Goal: Transaction & Acquisition: Purchase product/service

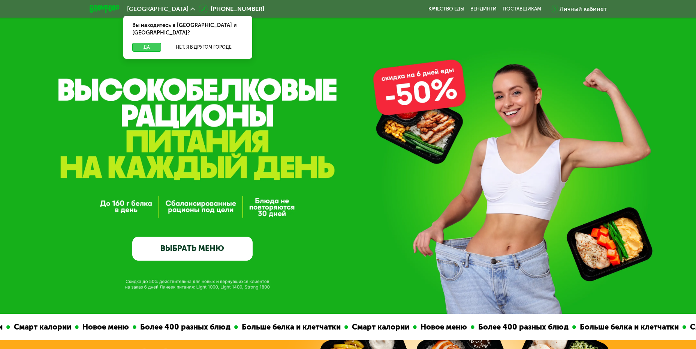
click at [148, 43] on button "Да" at bounding box center [146, 47] width 29 height 9
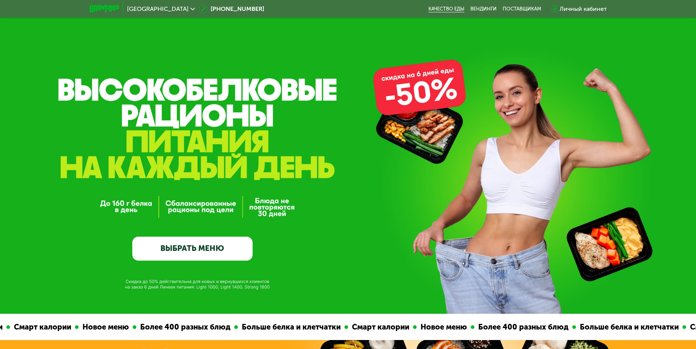
click at [444, 6] on link "Качество еды" at bounding box center [447, 9] width 36 height 6
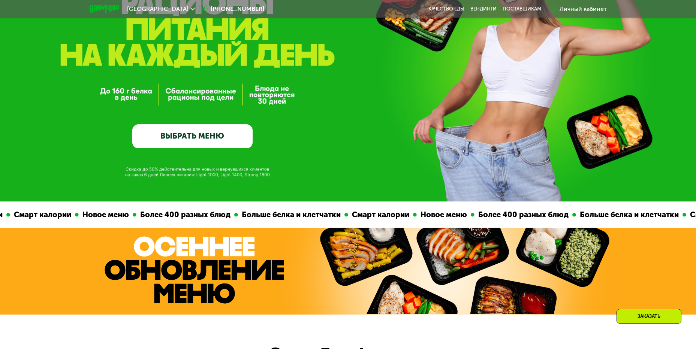
click at [206, 135] on link "ВЫБРАТЬ МЕНЮ" at bounding box center [192, 136] width 120 height 24
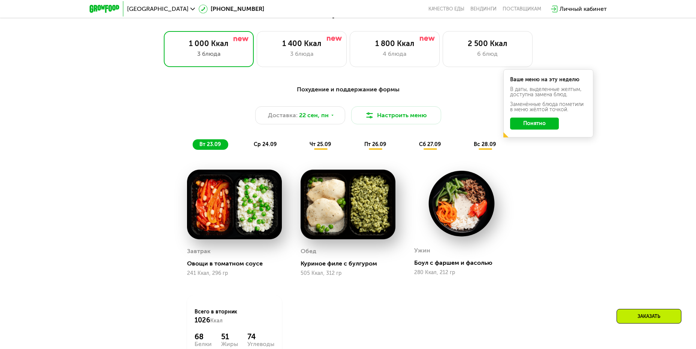
scroll to position [569, 0]
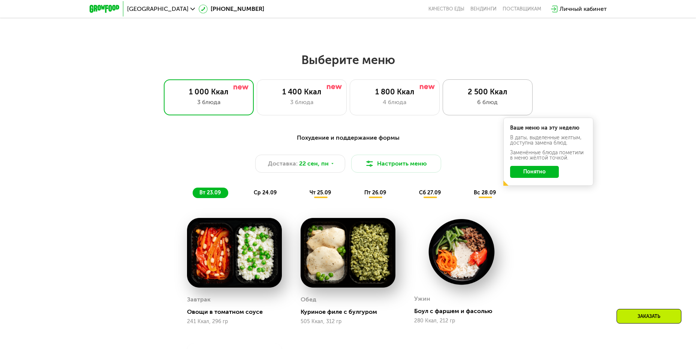
click at [469, 100] on div "6 блюд" at bounding box center [488, 102] width 74 height 9
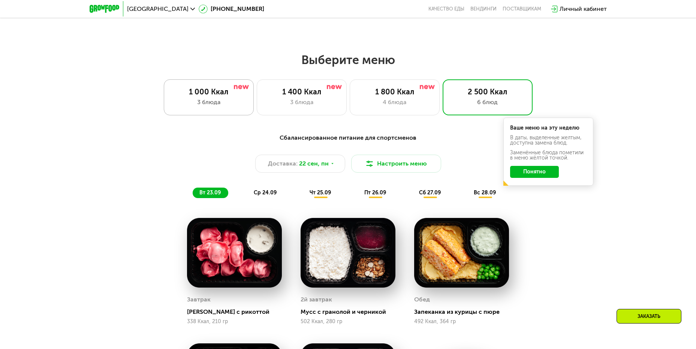
click at [199, 89] on div "1 000 Ккал 3 блюда" at bounding box center [209, 97] width 90 height 36
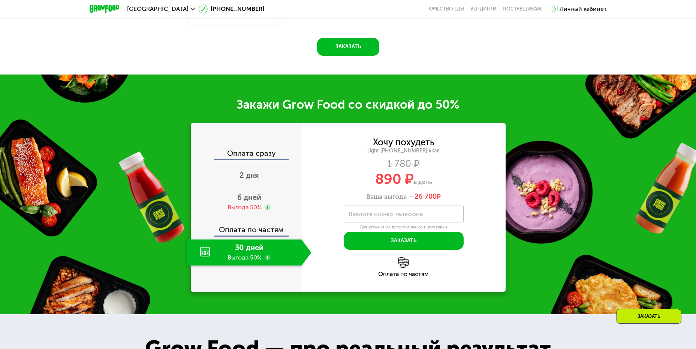
scroll to position [982, 0]
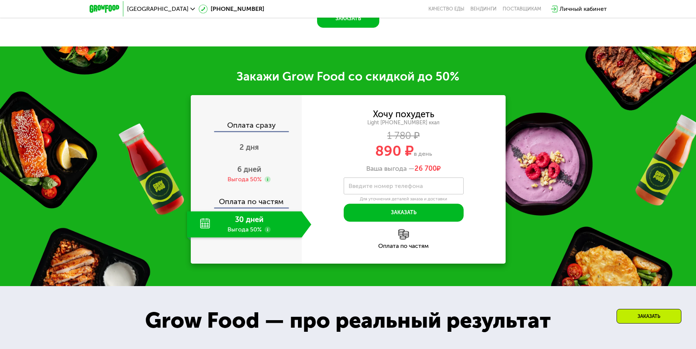
click at [261, 223] on div "30 дней Выгода 50%" at bounding box center [244, 224] width 115 height 26
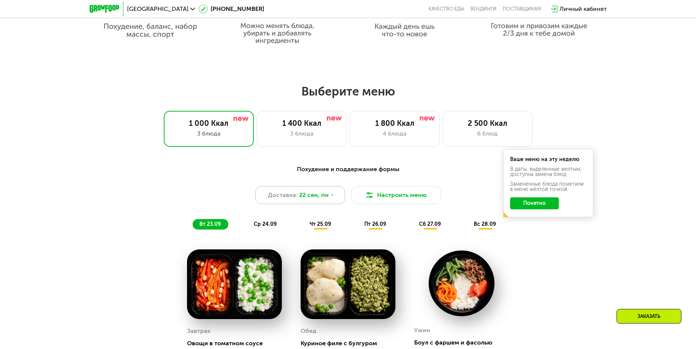
scroll to position [569, 0]
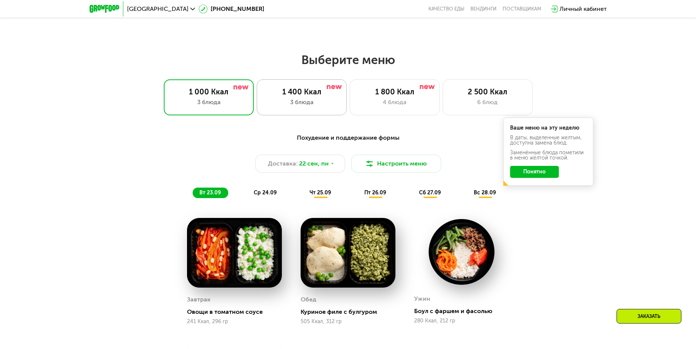
click at [286, 105] on div "3 блюда" at bounding box center [302, 102] width 74 height 9
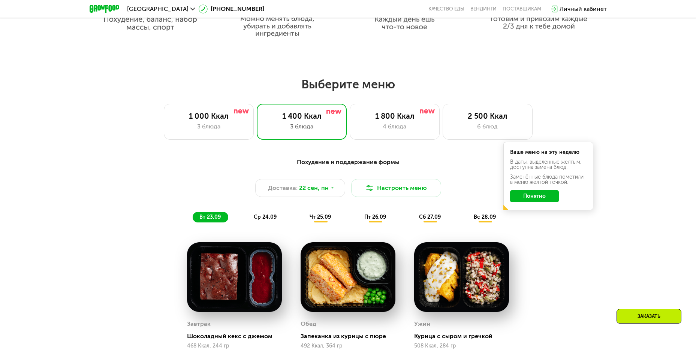
scroll to position [494, 0]
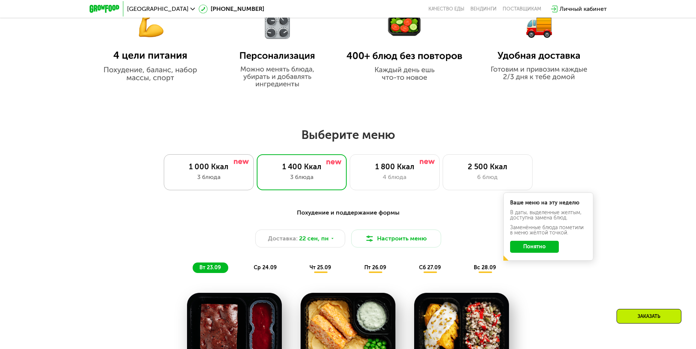
click at [196, 180] on div "3 блюда" at bounding box center [209, 177] width 74 height 9
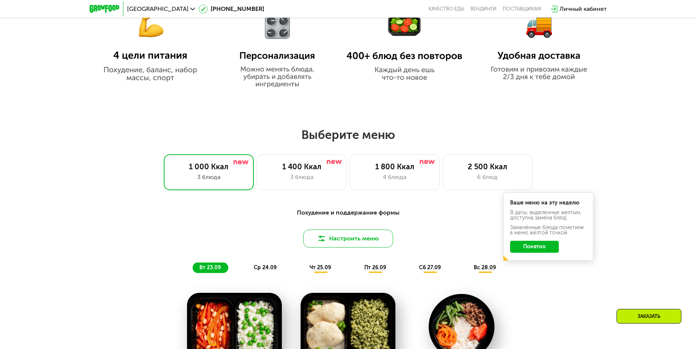
click at [354, 238] on button "Настроить меню" at bounding box center [348, 239] width 90 height 18
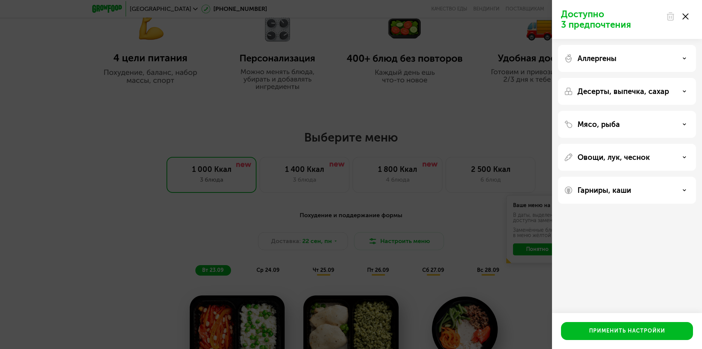
click at [672, 90] on div "Десерты, выпечка, сахар" at bounding box center [627, 91] width 126 height 9
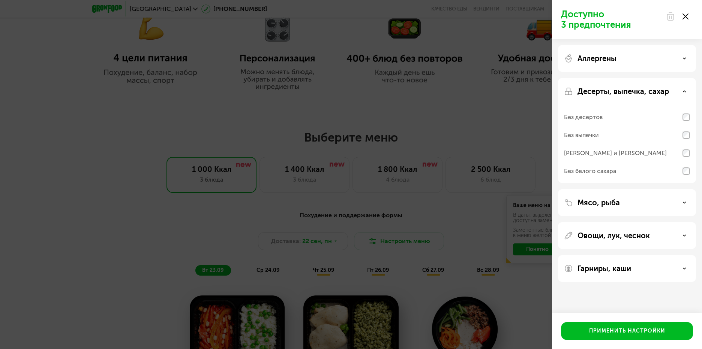
click at [672, 90] on div "Десерты, выпечка, сахар" at bounding box center [627, 91] width 126 height 9
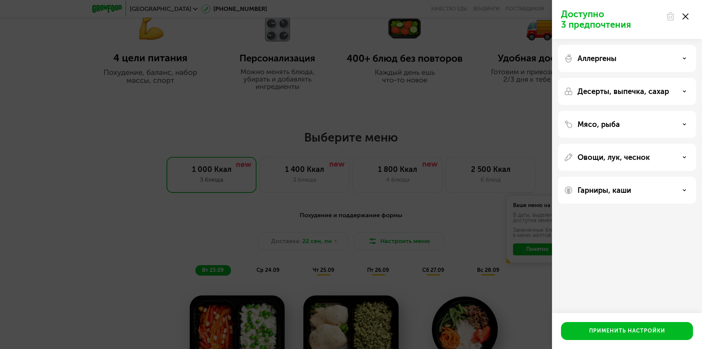
click at [688, 16] on icon at bounding box center [685, 16] width 6 height 6
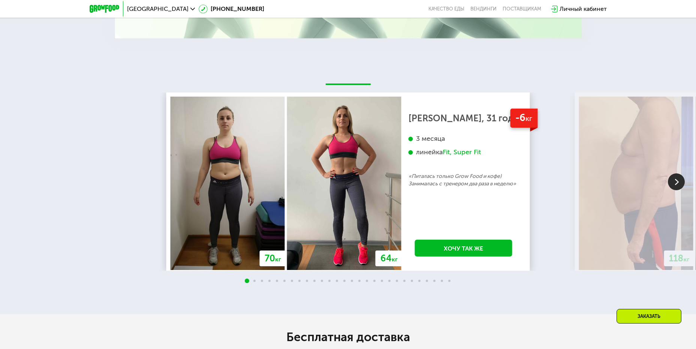
scroll to position [1582, 0]
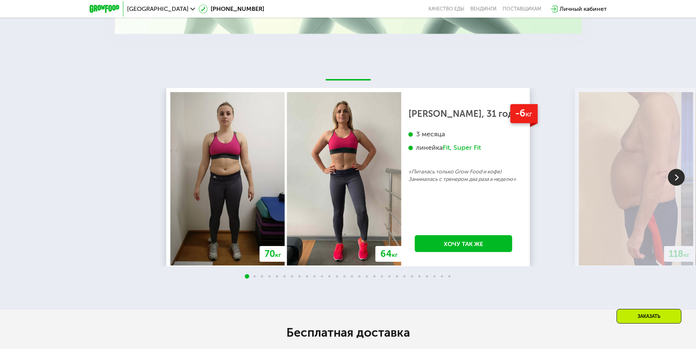
click at [677, 178] on img at bounding box center [676, 177] width 17 height 17
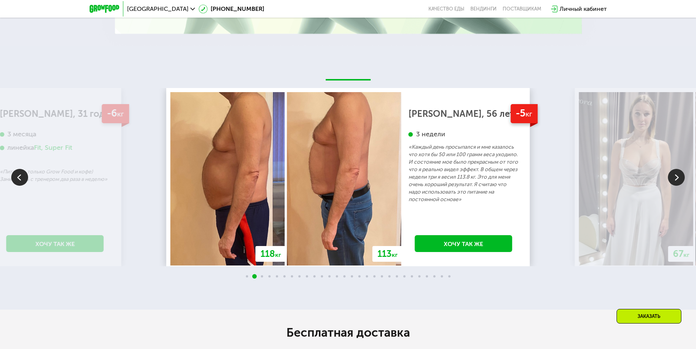
click at [677, 178] on img at bounding box center [676, 177] width 17 height 17
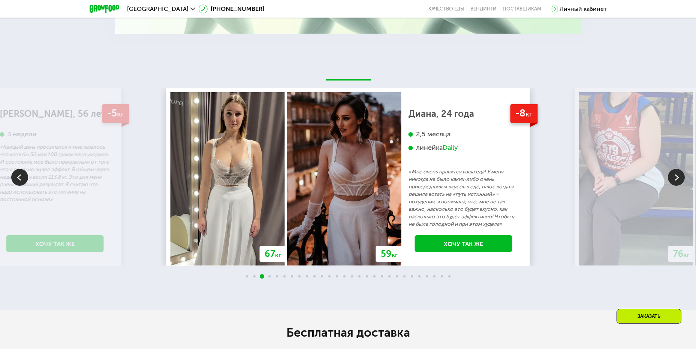
click at [677, 178] on img at bounding box center [676, 177] width 17 height 17
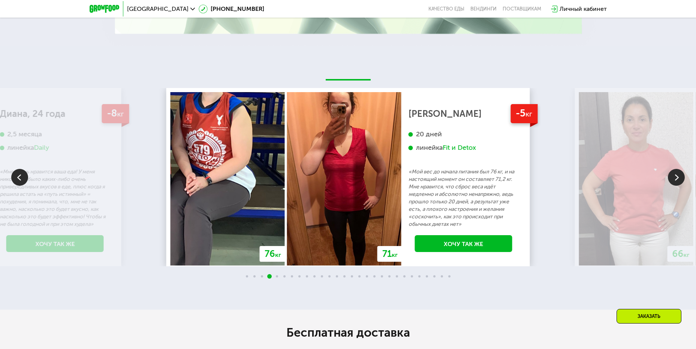
click at [677, 178] on img at bounding box center [676, 177] width 17 height 17
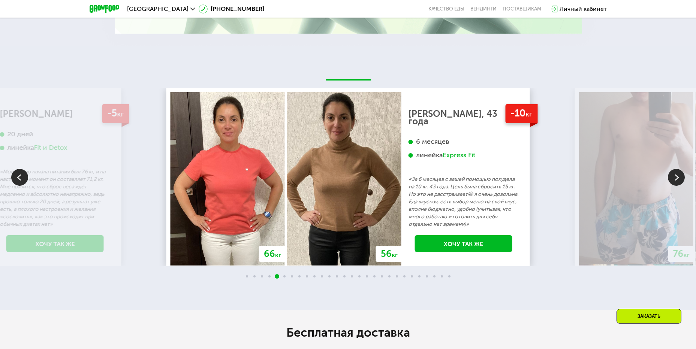
click at [677, 178] on img at bounding box center [676, 177] width 17 height 17
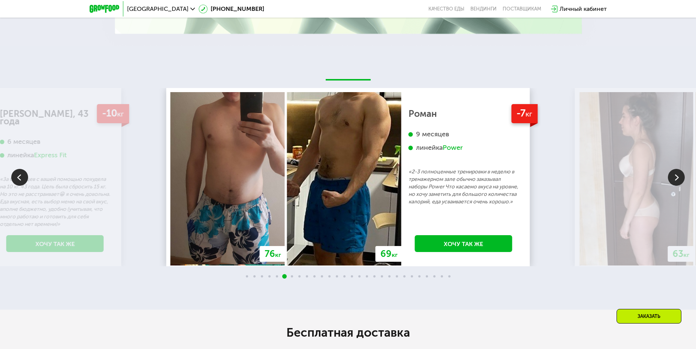
click at [677, 178] on img at bounding box center [676, 177] width 17 height 17
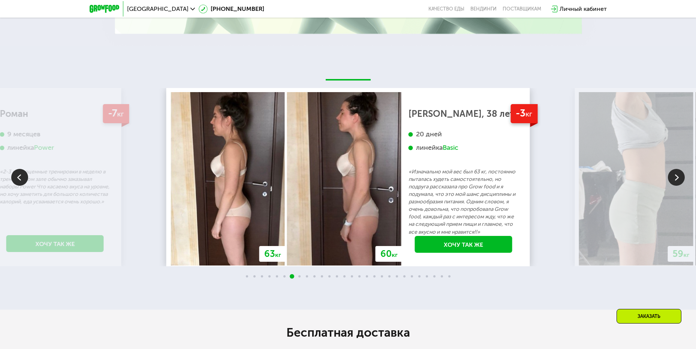
click at [678, 177] on img at bounding box center [676, 177] width 17 height 17
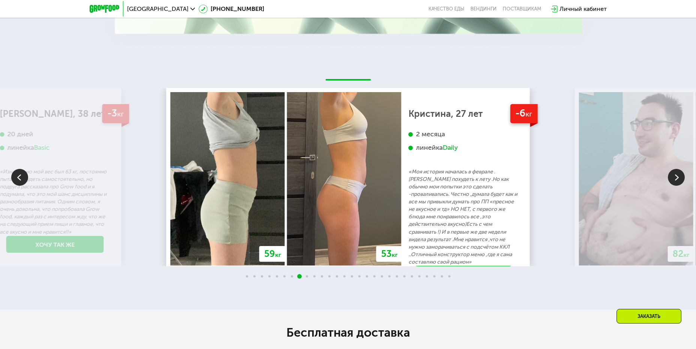
click at [678, 177] on img at bounding box center [676, 177] width 17 height 17
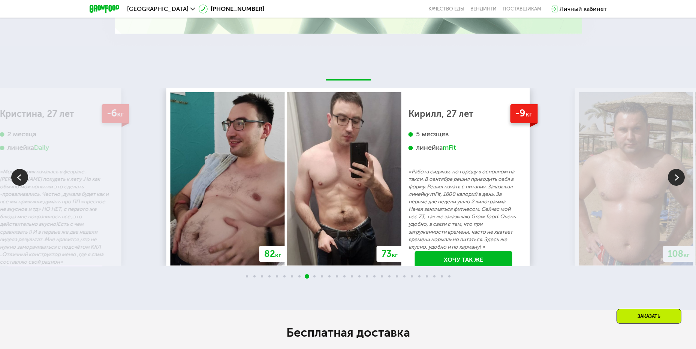
click at [678, 175] on img at bounding box center [676, 177] width 17 height 17
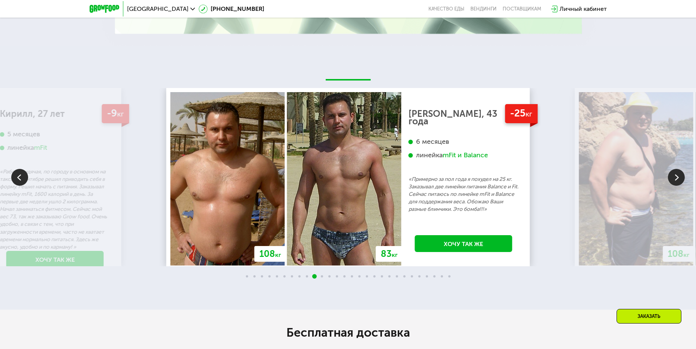
click at [678, 175] on img at bounding box center [676, 177] width 17 height 17
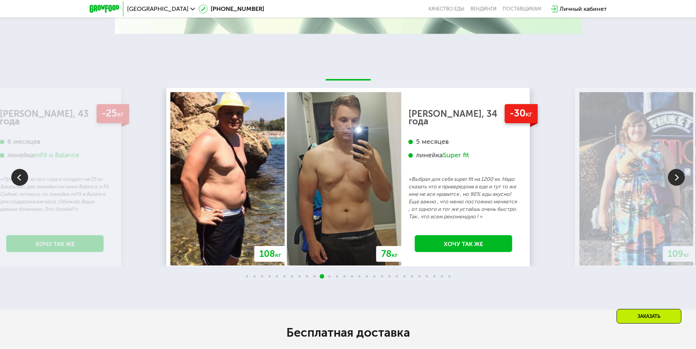
click at [677, 179] on img at bounding box center [676, 177] width 17 height 17
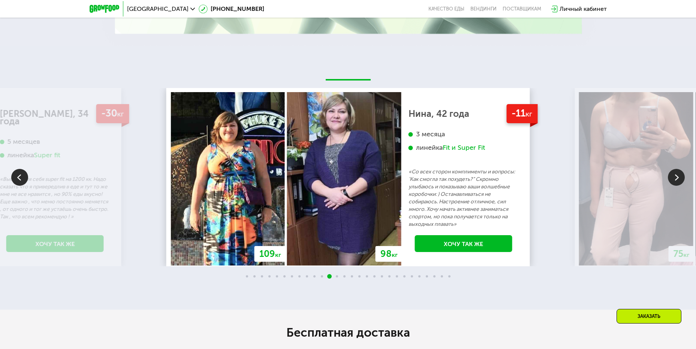
click at [676, 178] on img at bounding box center [676, 177] width 17 height 17
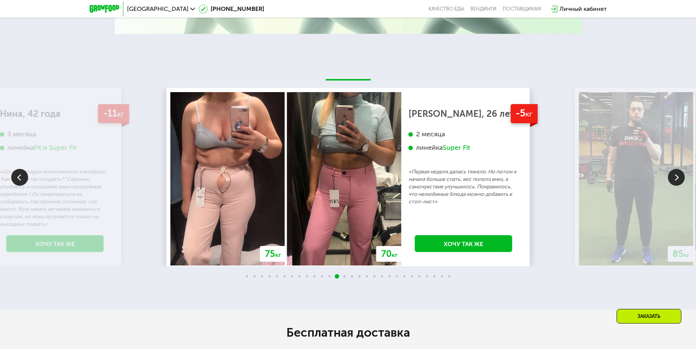
click at [676, 178] on img at bounding box center [676, 177] width 17 height 17
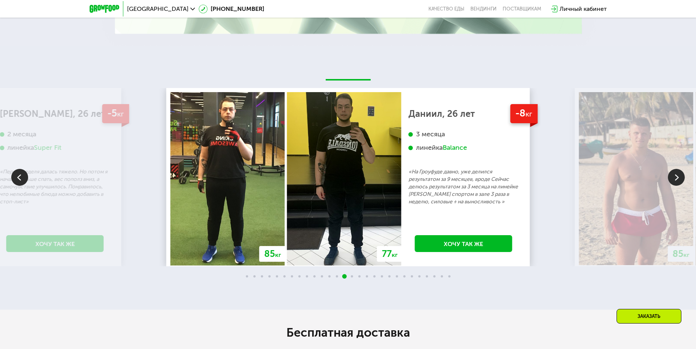
click at [676, 180] on img at bounding box center [676, 177] width 17 height 17
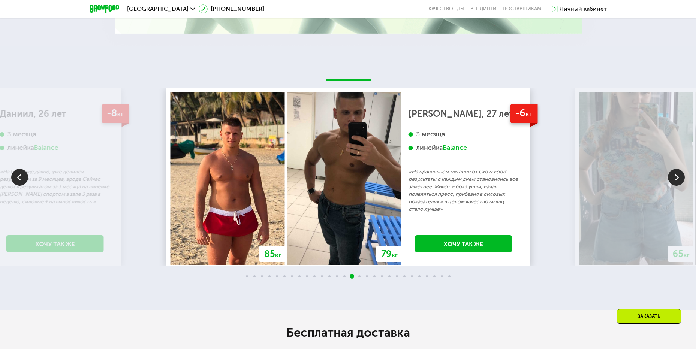
click at [676, 179] on img at bounding box center [676, 177] width 17 height 17
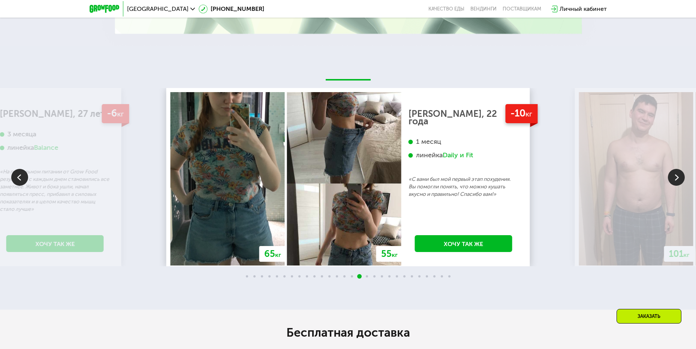
click at [676, 179] on img at bounding box center [676, 177] width 17 height 17
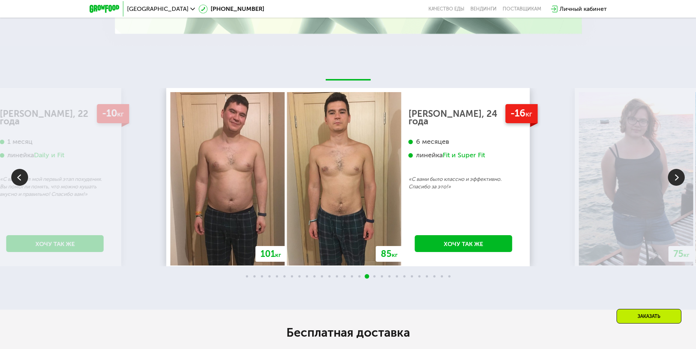
click at [675, 177] on img at bounding box center [676, 177] width 17 height 17
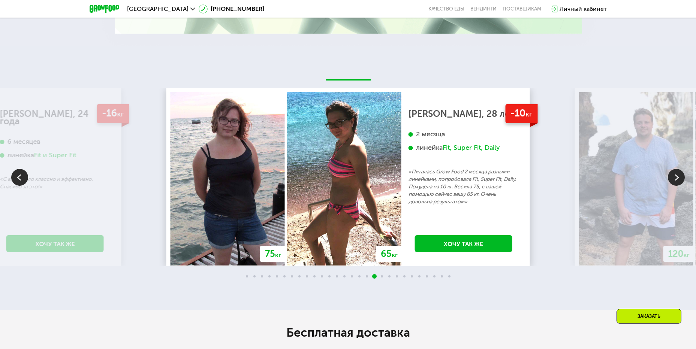
click at [675, 177] on img at bounding box center [676, 177] width 17 height 17
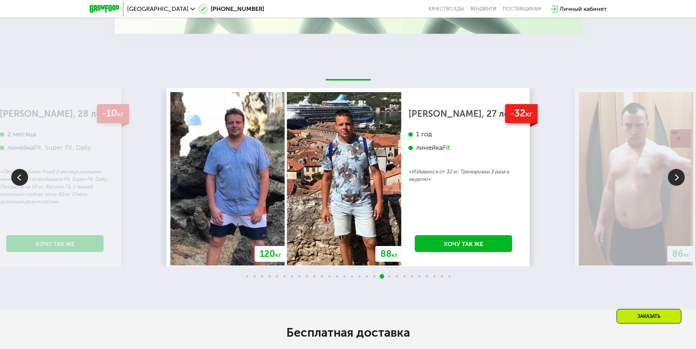
click at [675, 177] on img at bounding box center [676, 177] width 17 height 17
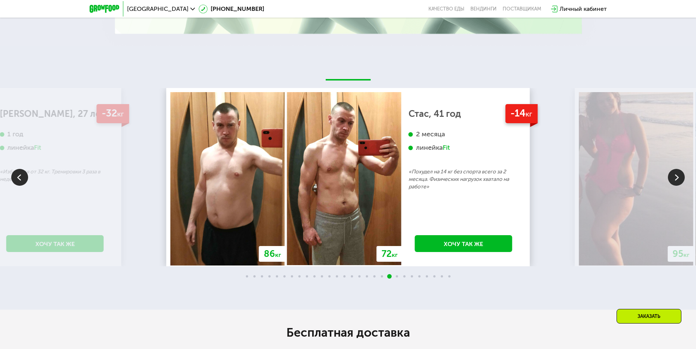
click at [675, 177] on img at bounding box center [676, 177] width 17 height 17
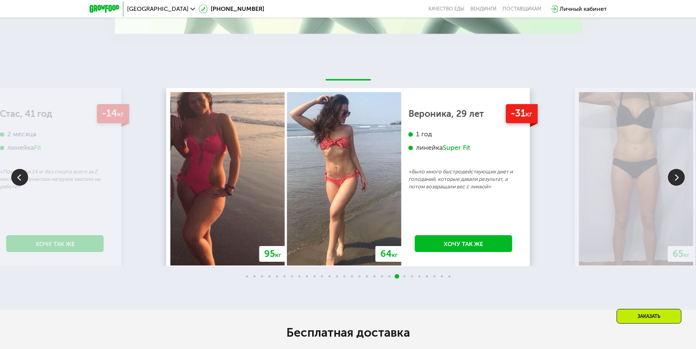
click at [675, 177] on img at bounding box center [676, 177] width 17 height 17
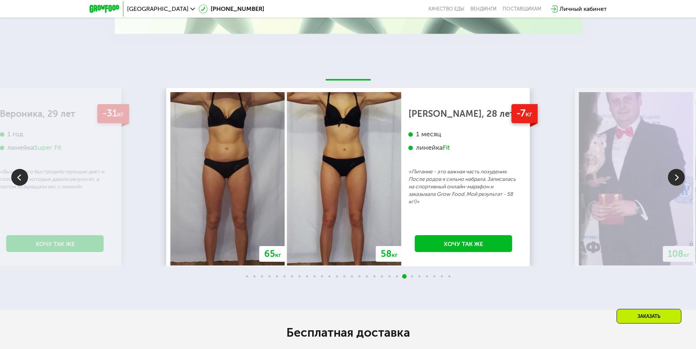
click at [675, 177] on img at bounding box center [676, 177] width 17 height 17
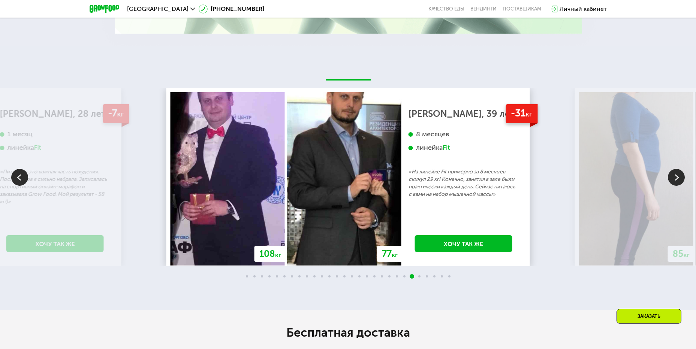
click at [675, 177] on img at bounding box center [676, 177] width 17 height 17
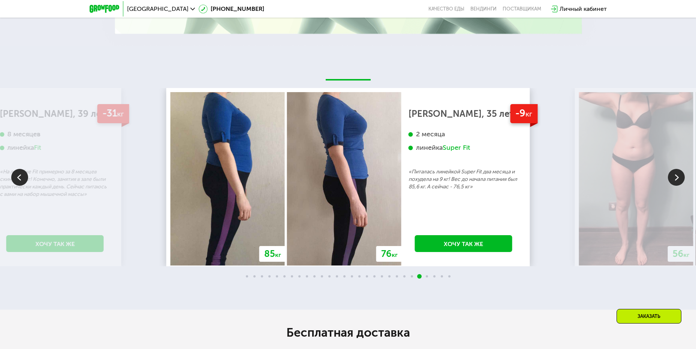
click at [677, 180] on img at bounding box center [676, 177] width 17 height 17
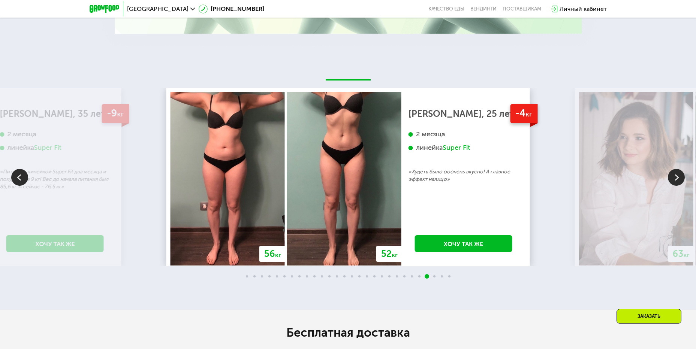
click at [677, 181] on img at bounding box center [676, 177] width 17 height 17
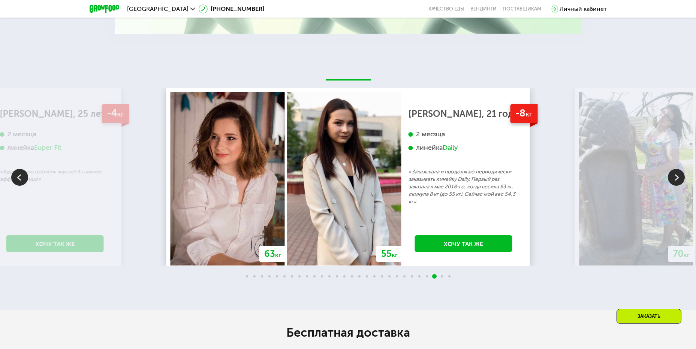
click at [673, 182] on img at bounding box center [676, 177] width 17 height 17
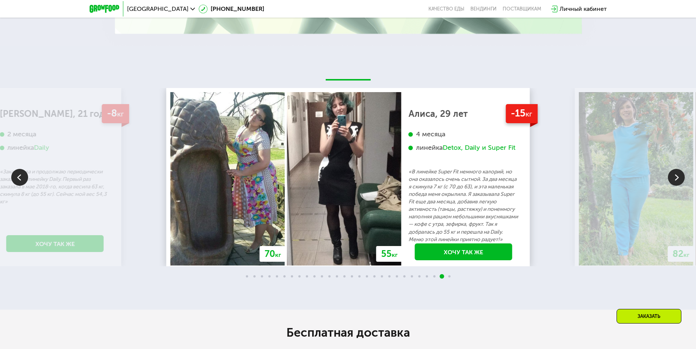
click at [673, 182] on img at bounding box center [676, 177] width 17 height 17
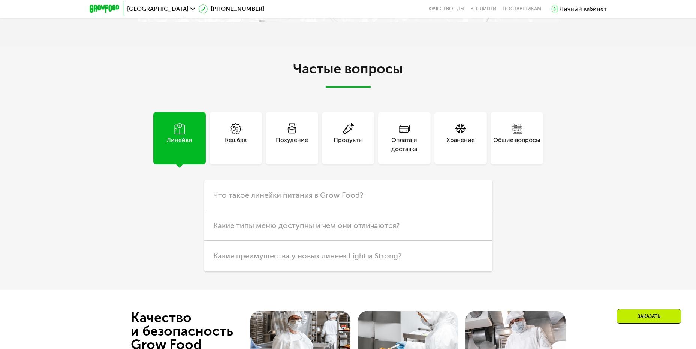
scroll to position [2144, 0]
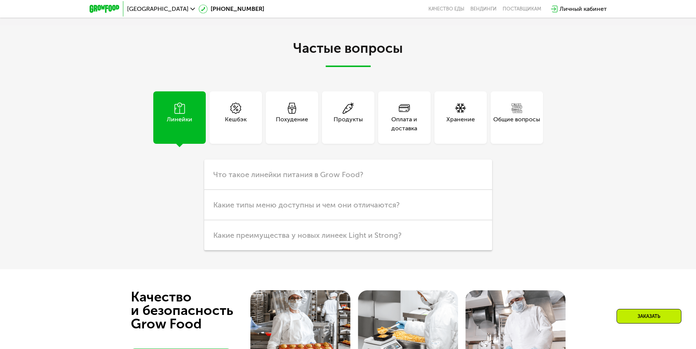
click at [556, 65] on h2 "Частые вопросы" at bounding box center [348, 54] width 420 height 26
click at [595, 91] on div "Частые вопросы Линейки Кешбэк Похудение Продукты Оплата и доставка Хранение Общ…" at bounding box center [348, 147] width 696 height 244
